Goal: Task Accomplishment & Management: Use online tool/utility

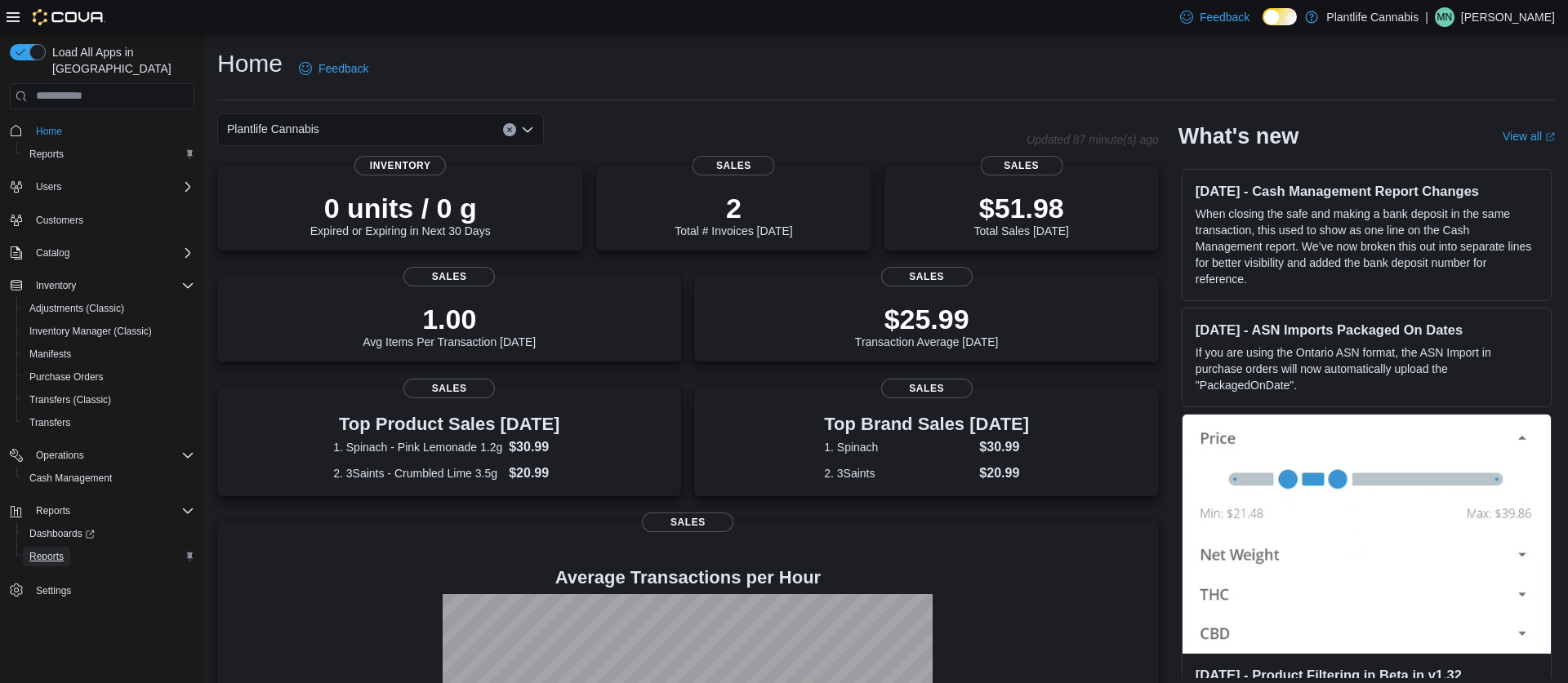
click at [49, 550] on span "Reports" at bounding box center [46, 556] width 34 height 13
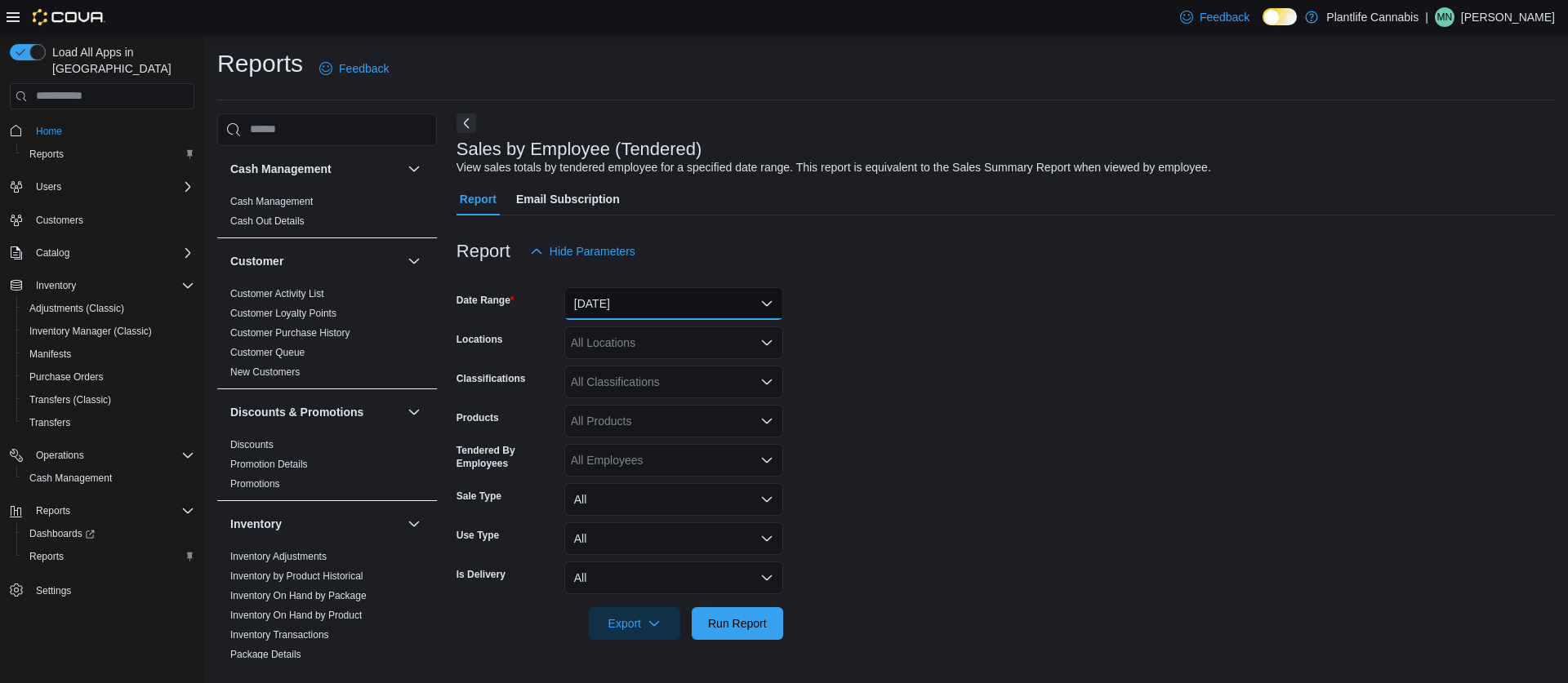
click at [623, 301] on button "[DATE]" at bounding box center [674, 303] width 219 height 33
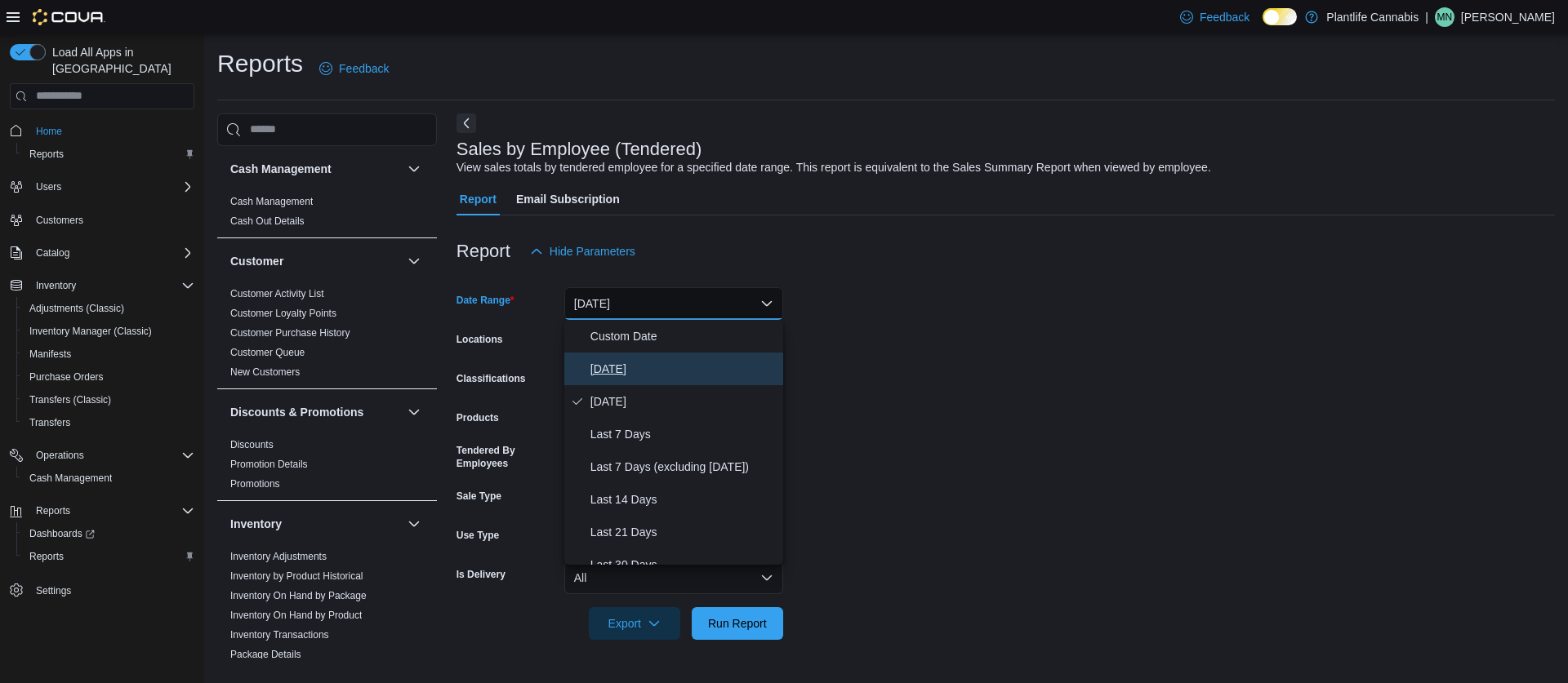
click at [611, 370] on span "[DATE]" at bounding box center [683, 368] width 186 height 19
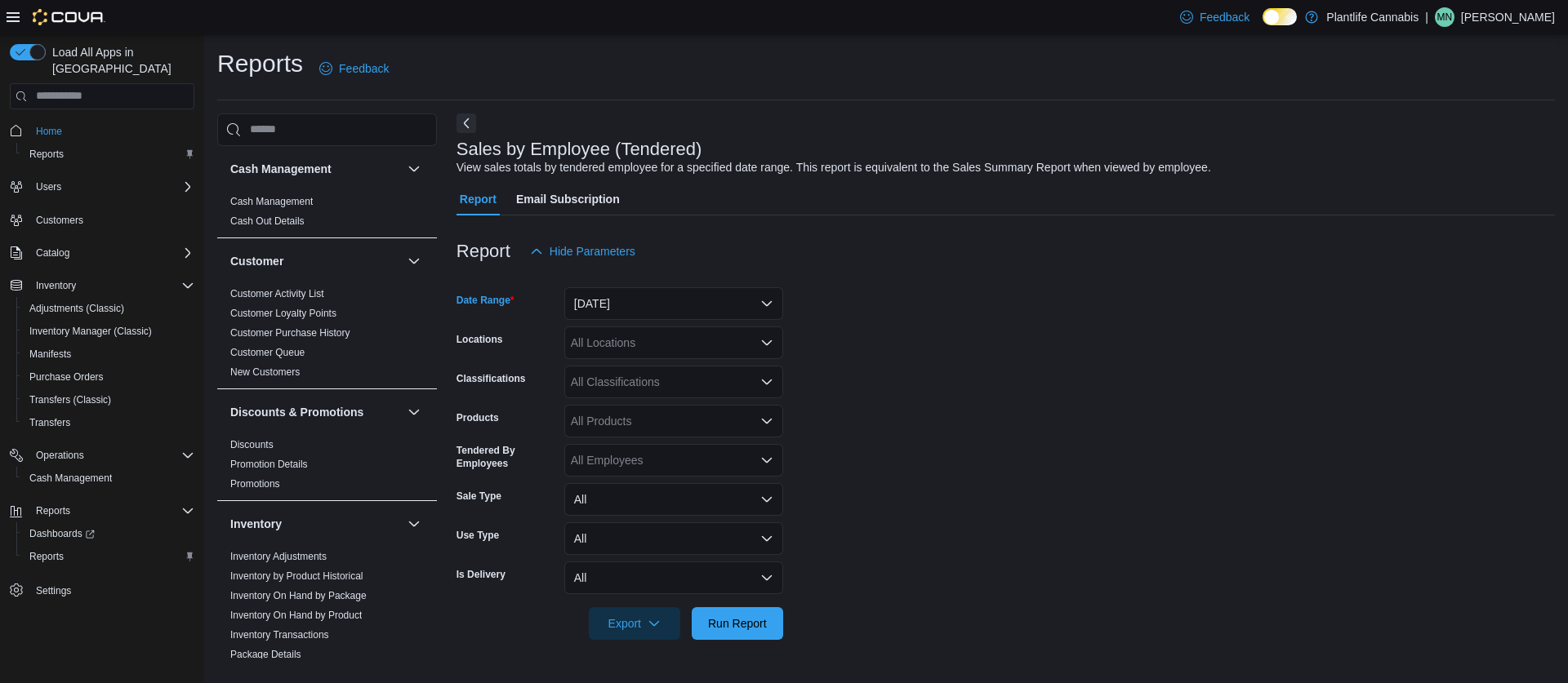
click at [607, 343] on div "All Locations" at bounding box center [674, 342] width 219 height 33
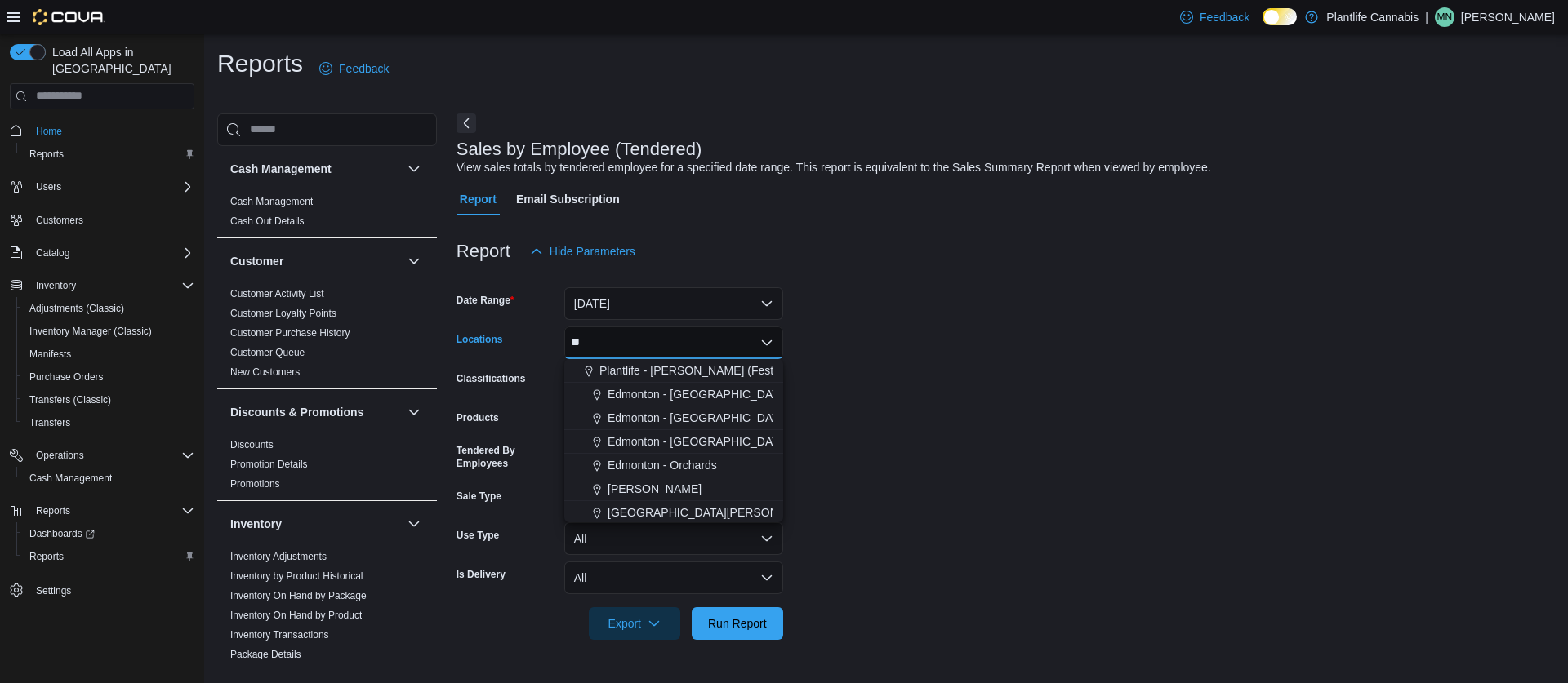
type input "***"
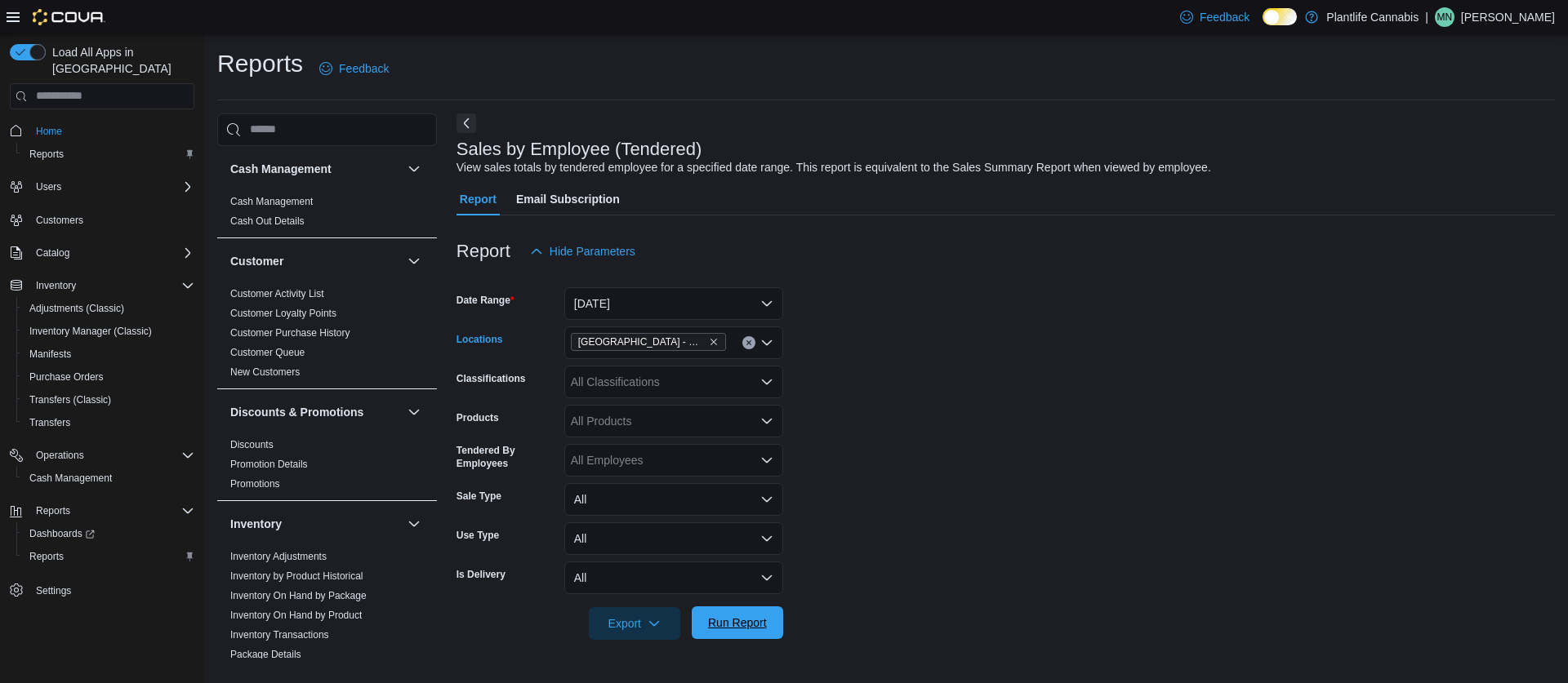
click at [723, 627] on span "Run Report" at bounding box center [737, 622] width 59 height 17
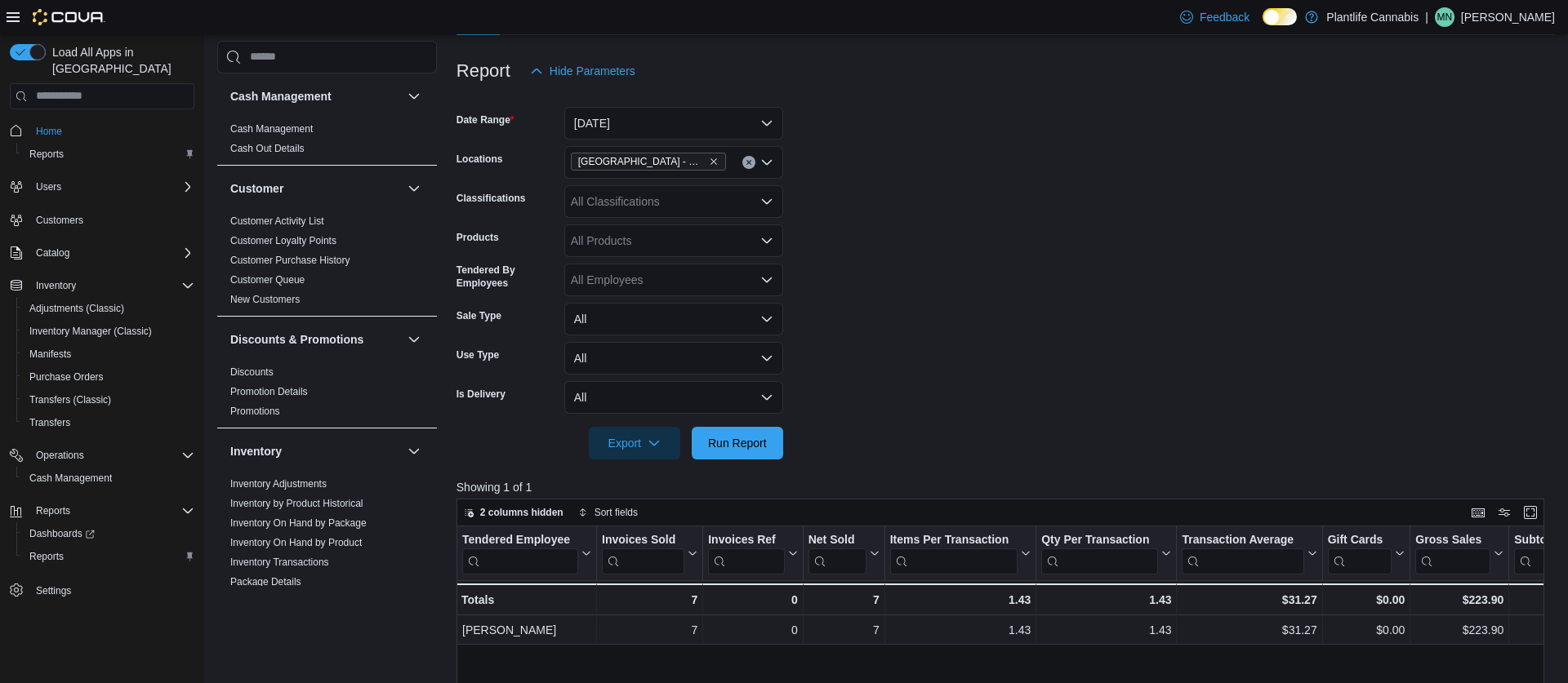
scroll to position [183, 0]
